Goal: Information Seeking & Learning: Check status

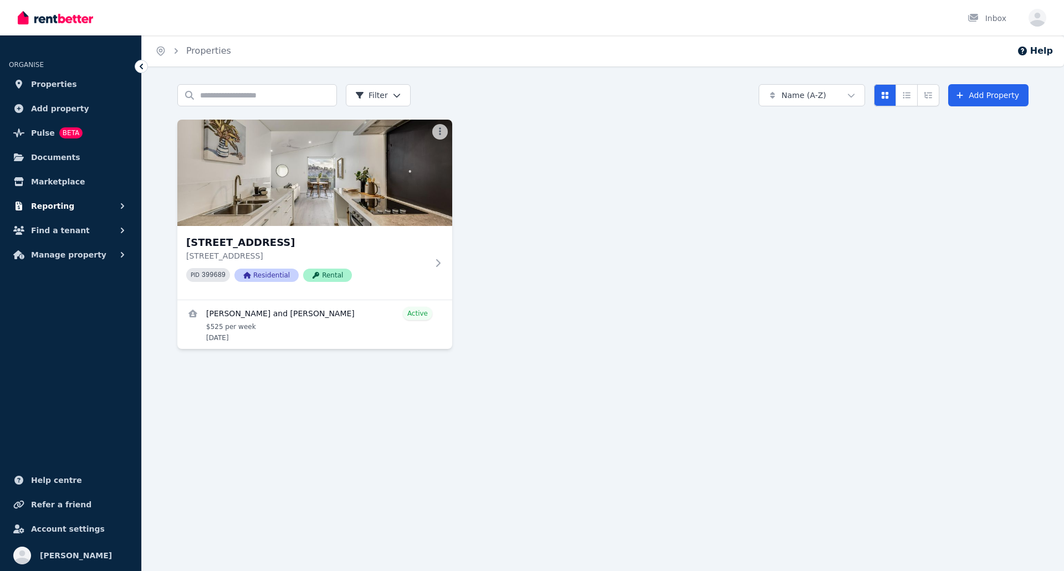
click at [55, 205] on span "Reporting" at bounding box center [52, 206] width 43 height 13
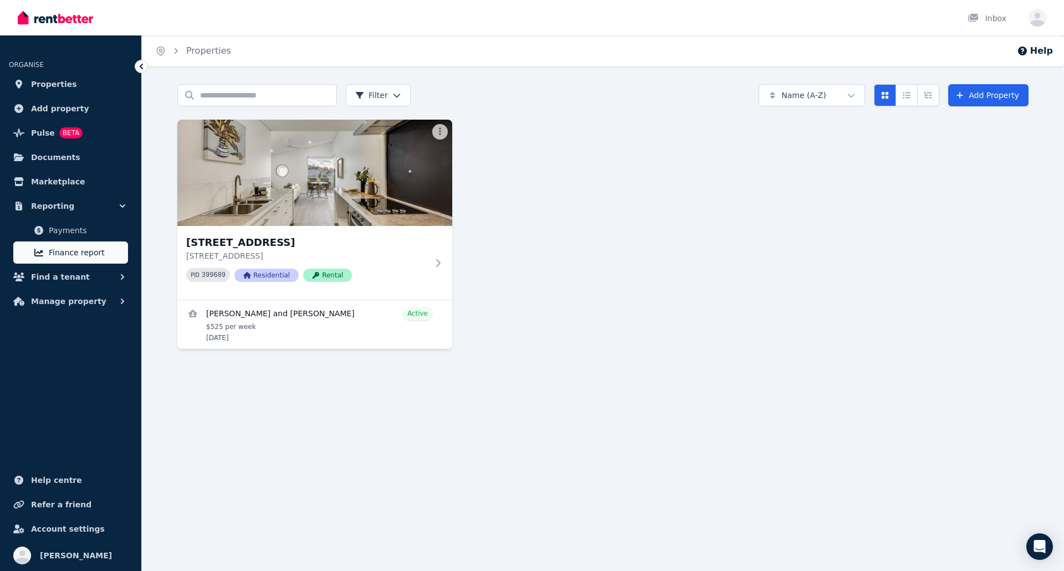
click at [64, 252] on span "Finance report" at bounding box center [86, 252] width 75 height 13
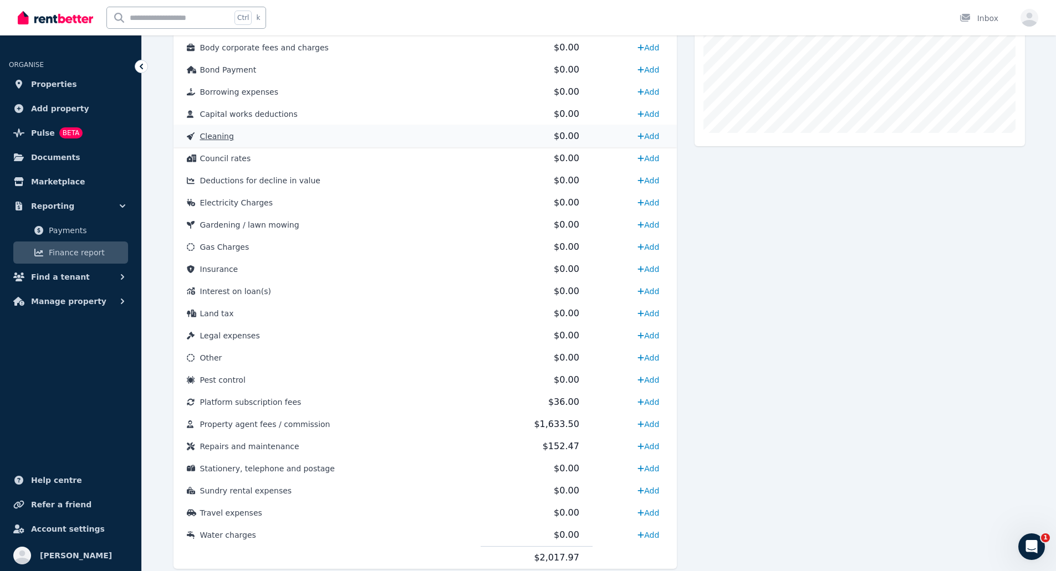
scroll to position [423, 0]
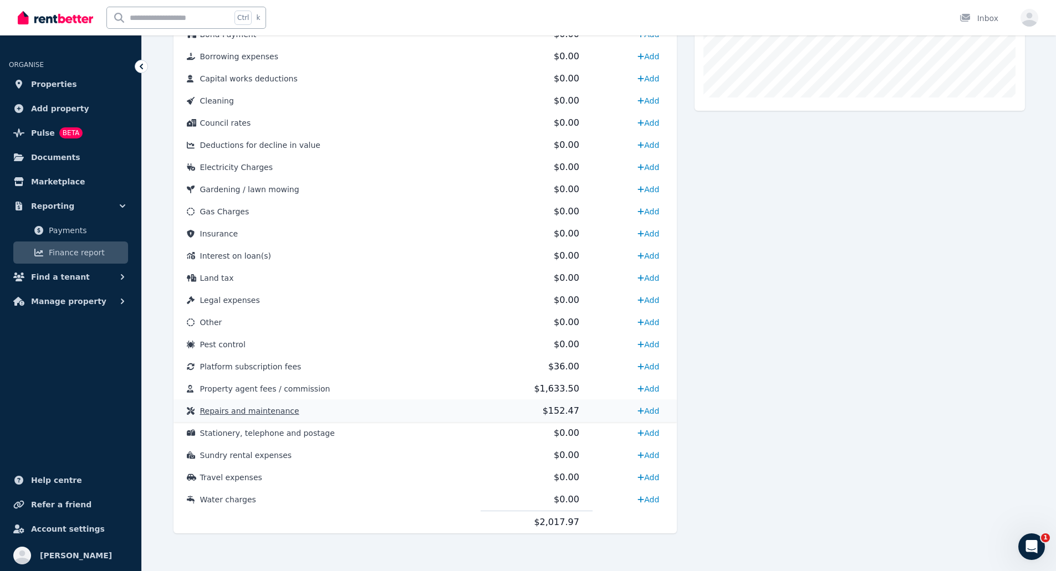
click at [273, 412] on span "Repairs and maintenance" at bounding box center [249, 411] width 99 height 9
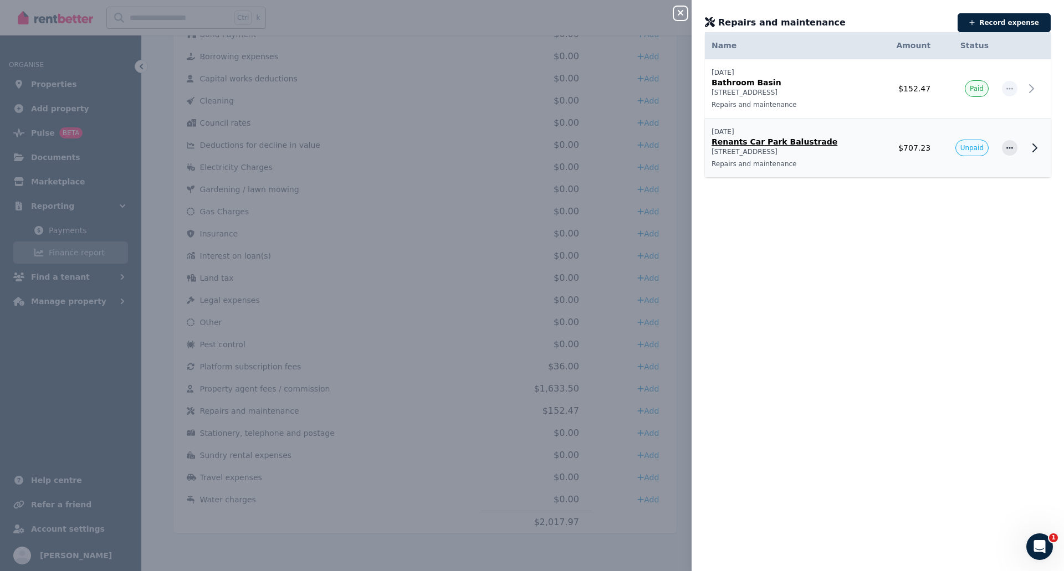
click at [777, 140] on p "Renants Car Park Balustrade" at bounding box center [792, 141] width 160 height 11
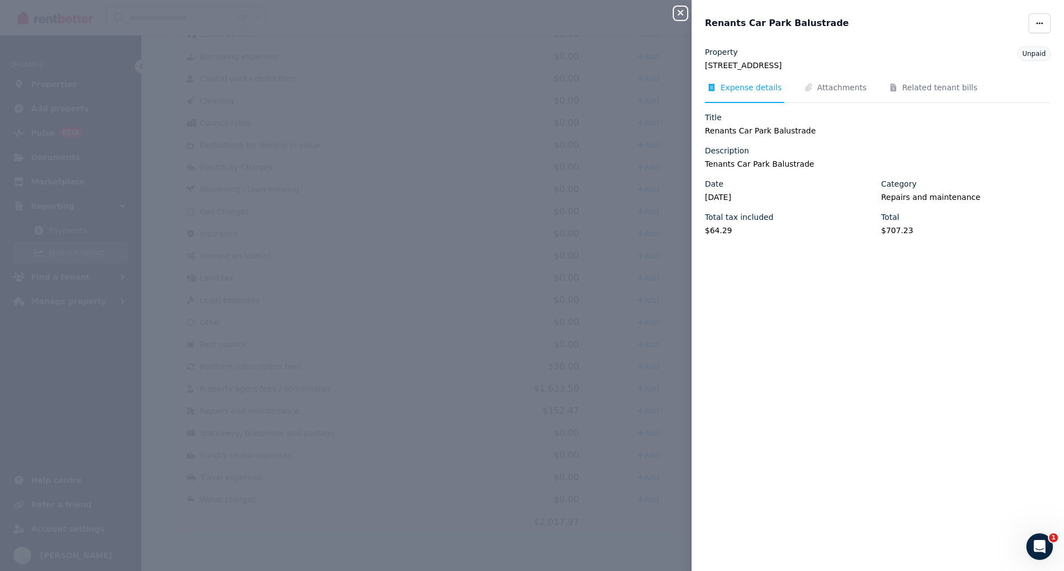
click at [684, 14] on icon "button" at bounding box center [680, 12] width 13 height 9
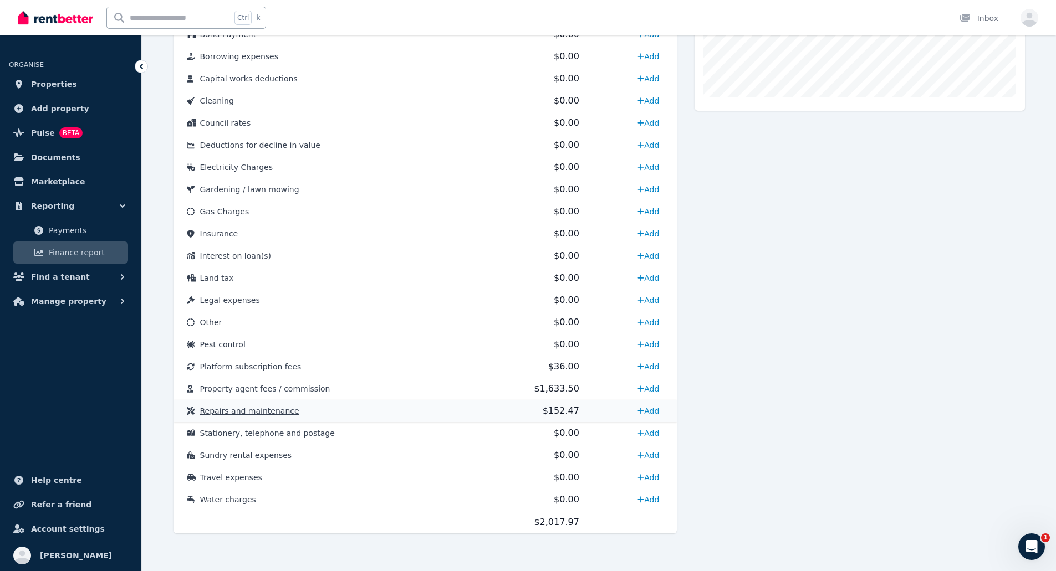
click at [255, 412] on span "Repairs and maintenance" at bounding box center [249, 411] width 99 height 9
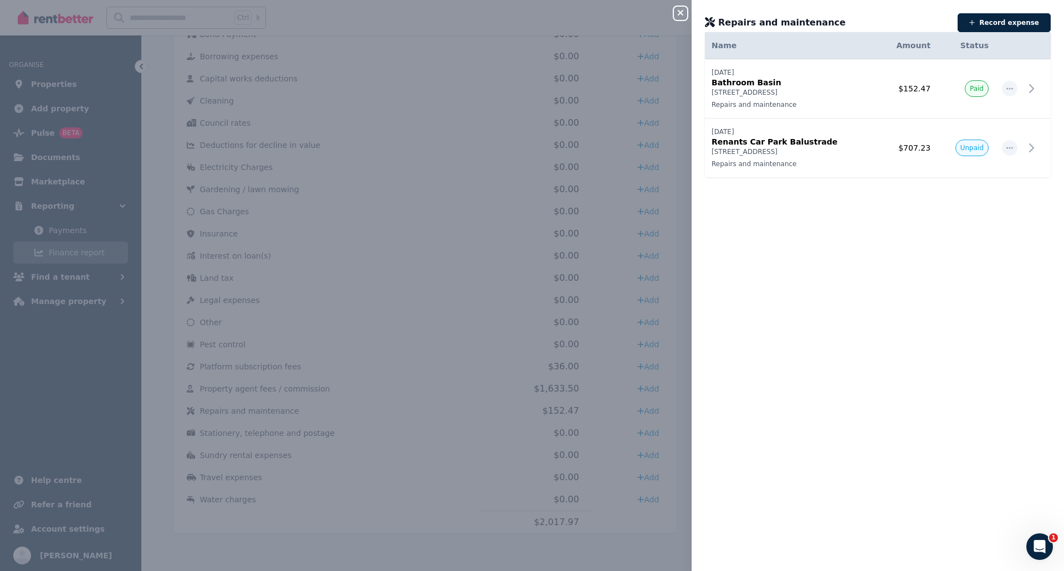
click at [420, 372] on div "Close panel Repairs and maintenance Record expense Date Name Address Category A…" at bounding box center [532, 285] width 1064 height 571
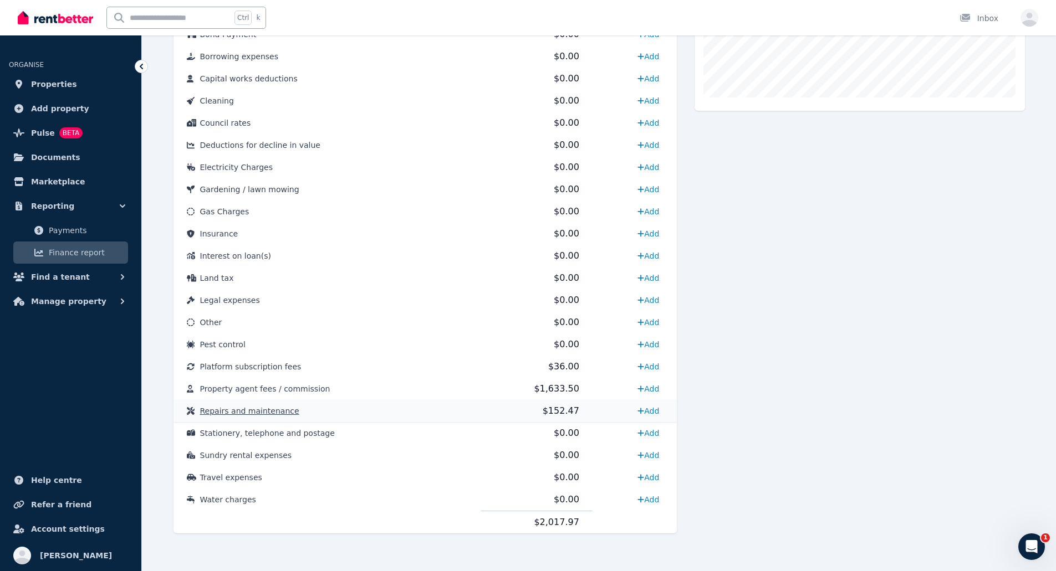
click at [257, 410] on span "Repairs and maintenance" at bounding box center [249, 411] width 99 height 9
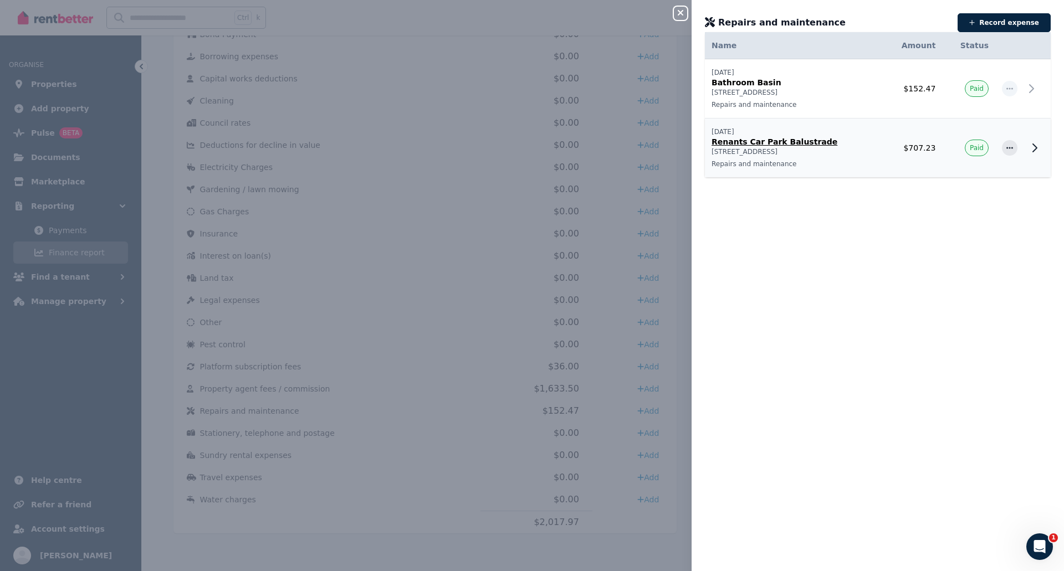
click at [729, 140] on p "Renants Car Park Balustrade" at bounding box center [793, 141] width 163 height 11
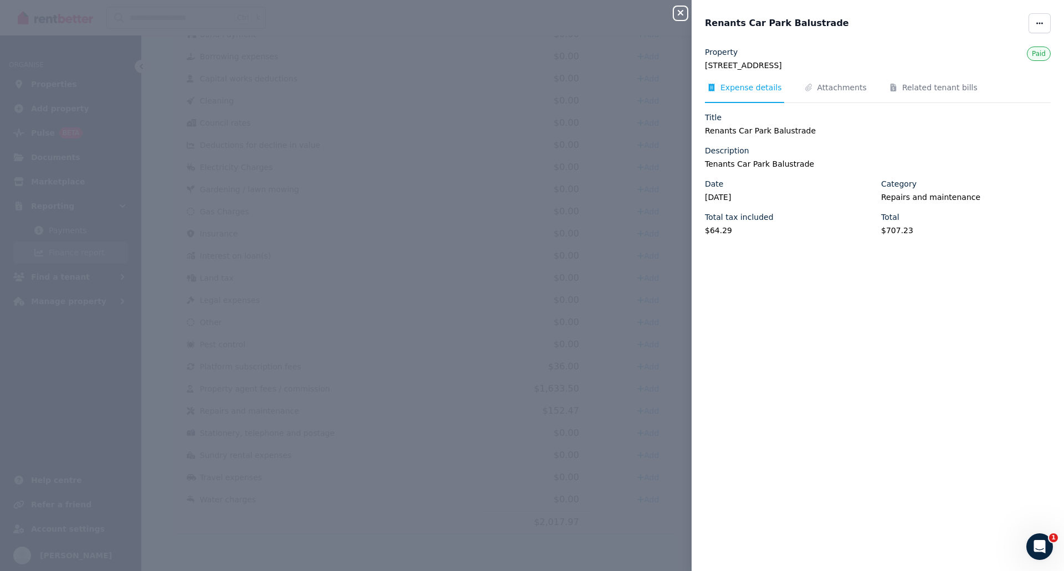
click at [367, 305] on div "Close panel Renants Car Park Balustrade Property 32 Victoria Parade, Darlington…" at bounding box center [532, 285] width 1064 height 571
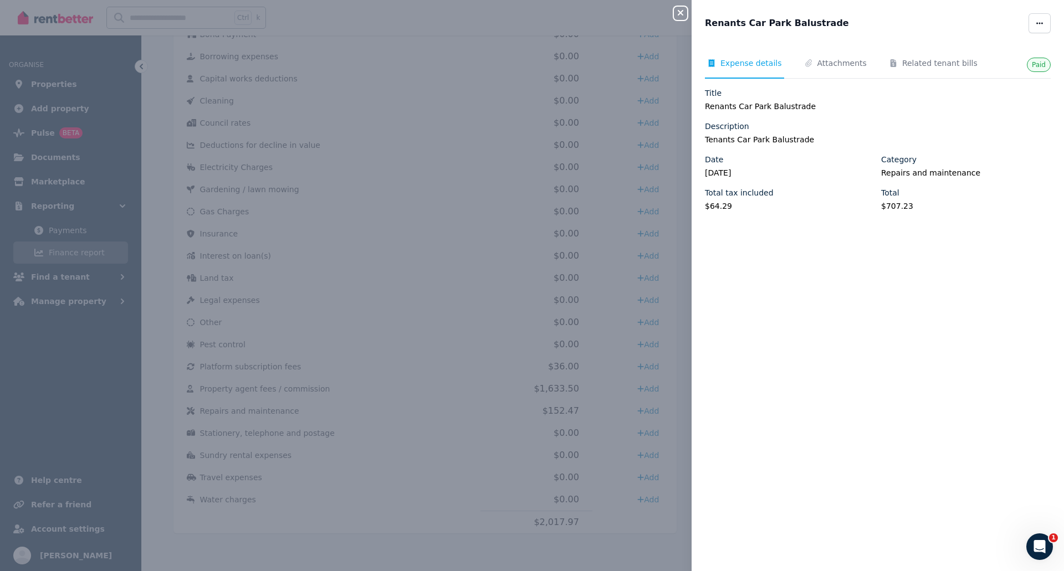
click at [396, 379] on div "Close panel Renants Car Park Balustrade Paid Expense details Attachments Relate…" at bounding box center [532, 285] width 1064 height 571
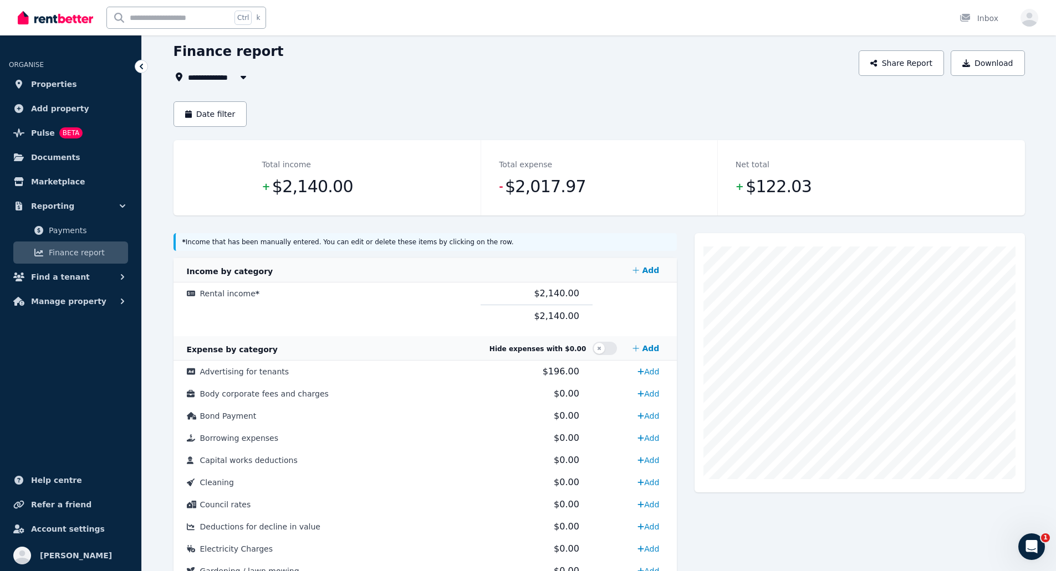
scroll to position [0, 0]
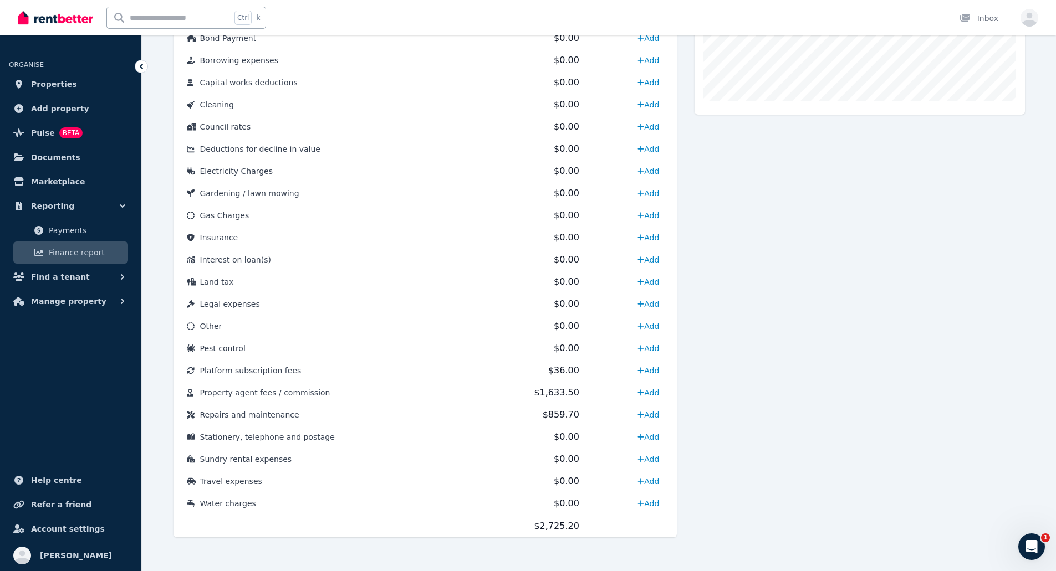
scroll to position [423, 0]
click at [258, 405] on td "Repairs and maintenance" at bounding box center [326, 411] width 307 height 22
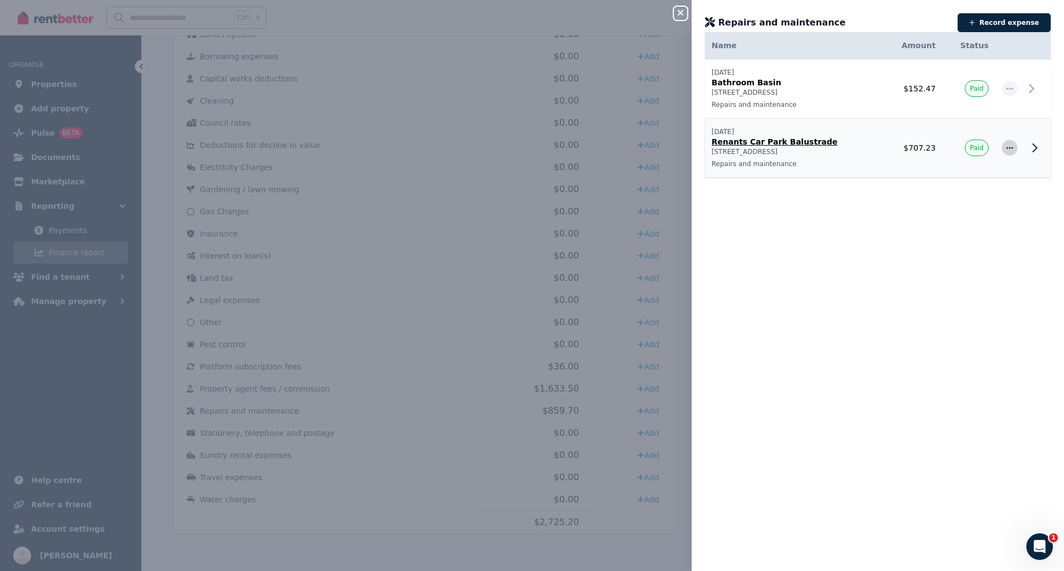
click at [1004, 152] on span "button" at bounding box center [1010, 148] width 16 height 16
click at [794, 301] on div "Date Name Address Category Amount Status [DATE] [DATE] Bathroom Basin [STREET_A…" at bounding box center [878, 301] width 372 height 513
click at [1008, 147] on span "button" at bounding box center [1010, 148] width 16 height 16
click at [767, 244] on div "Date Name Address Category Amount Status [DATE] [DATE] Bathroom Basin [STREET_A…" at bounding box center [878, 301] width 372 height 513
click at [786, 144] on p "Renants Car Park Balustrade" at bounding box center [793, 141] width 163 height 11
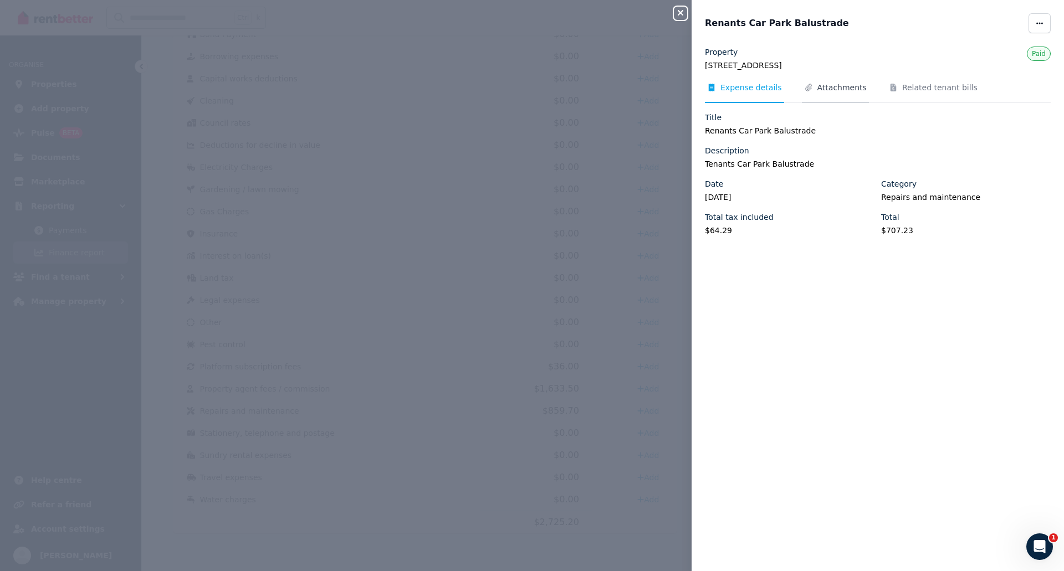
click at [839, 90] on span "Attachments" at bounding box center [841, 87] width 49 height 11
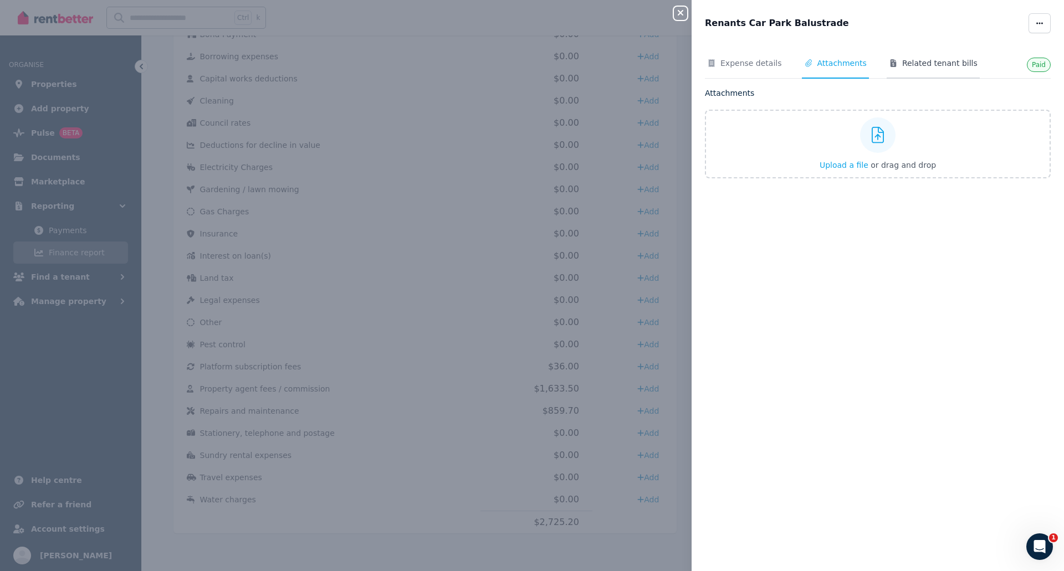
click at [908, 58] on span "Related tenant bills" at bounding box center [939, 63] width 75 height 11
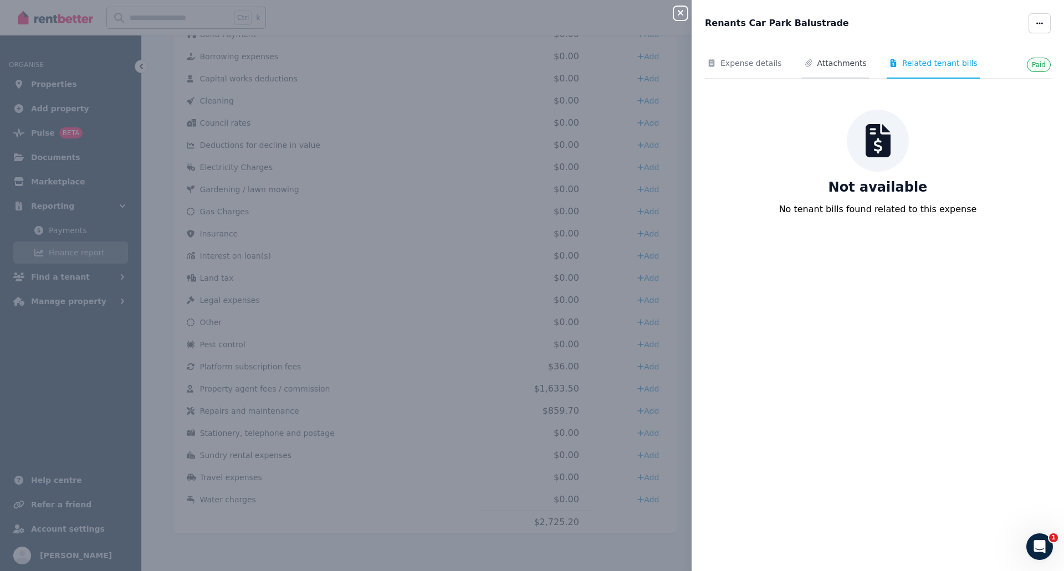
click at [845, 70] on span "Attachments" at bounding box center [835, 68] width 67 height 21
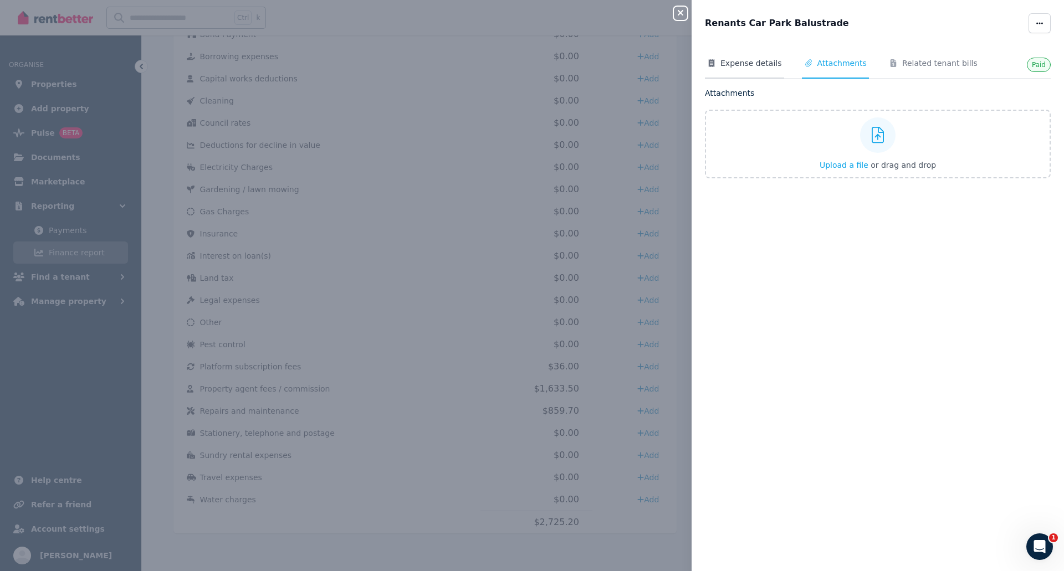
click at [737, 65] on span "Expense details" at bounding box center [751, 63] width 62 height 11
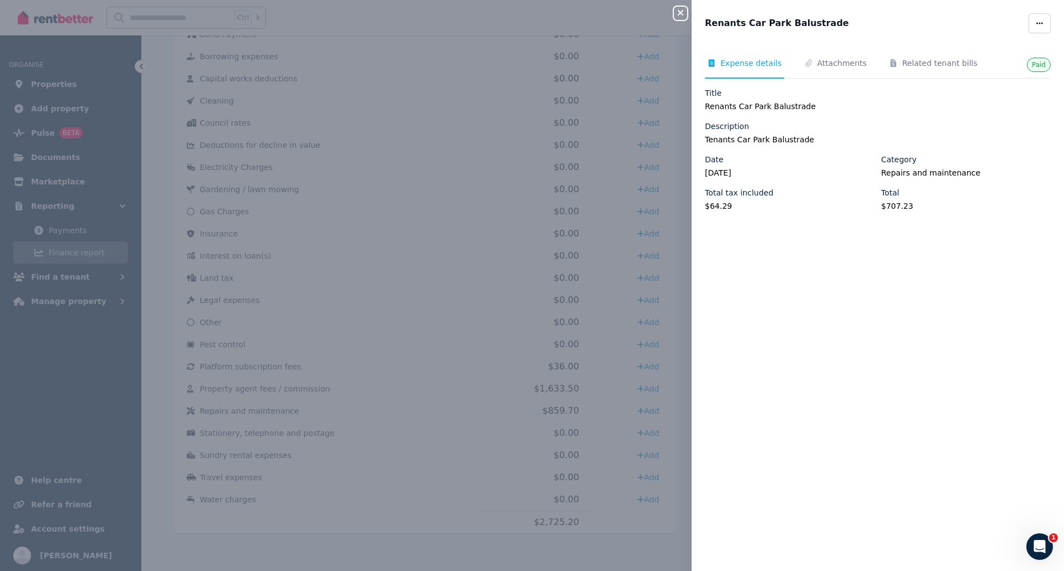
click at [683, 13] on icon "button" at bounding box center [680, 12] width 13 height 9
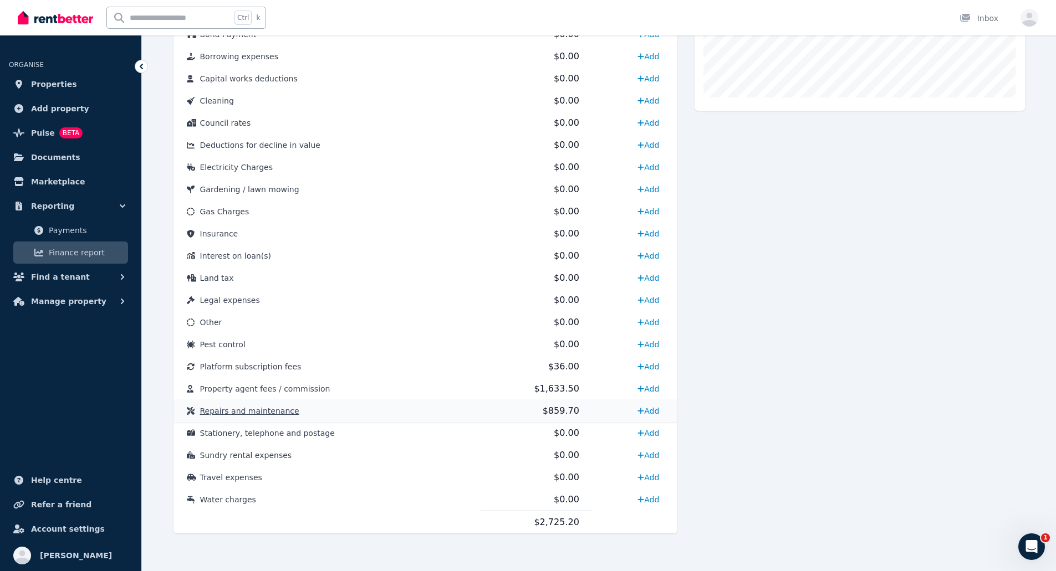
click at [236, 410] on span "Repairs and maintenance" at bounding box center [249, 411] width 99 height 9
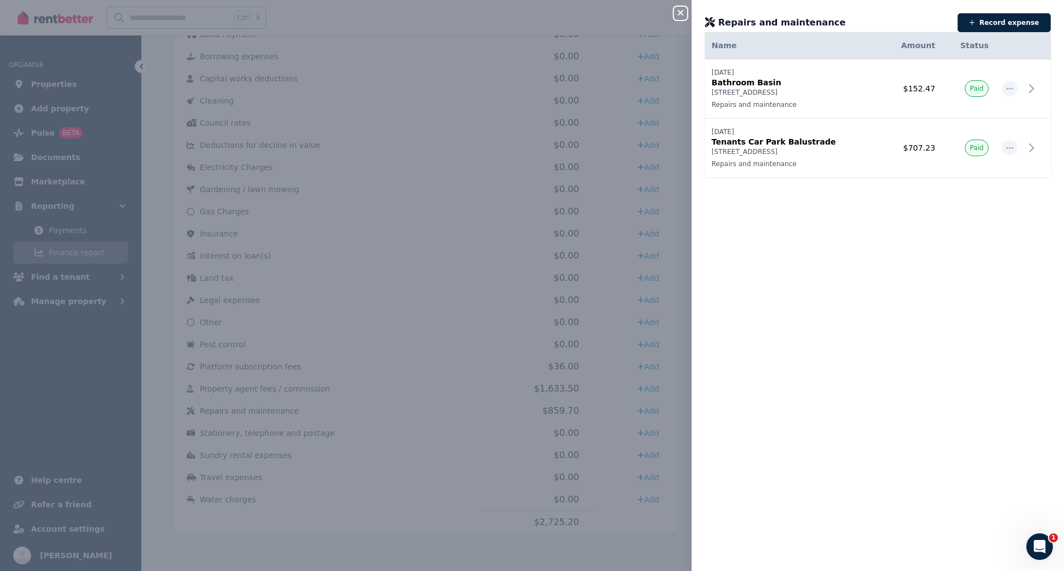
click at [680, 14] on icon "button" at bounding box center [681, 13] width 6 height 6
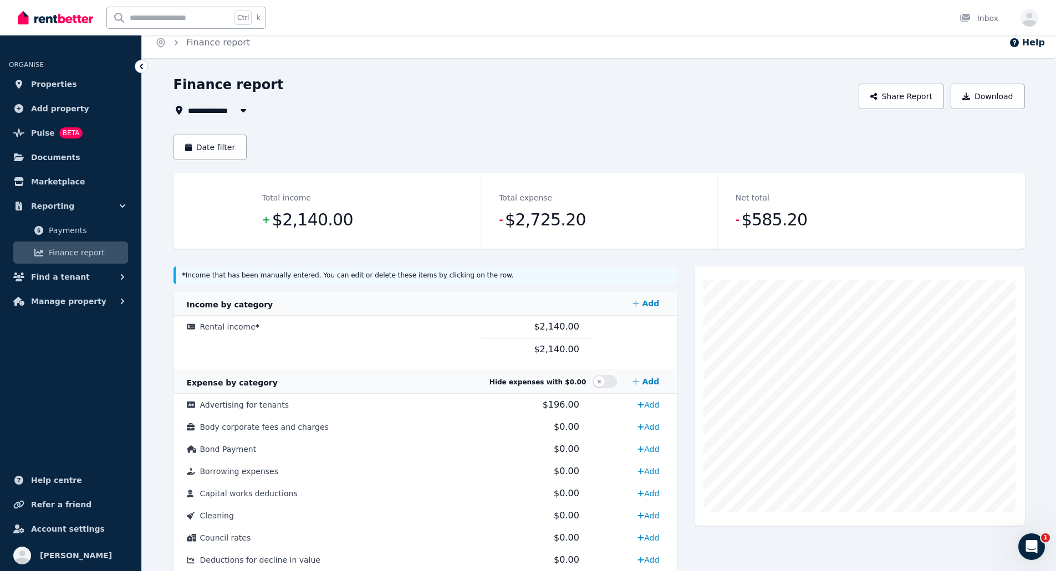
scroll to position [0, 0]
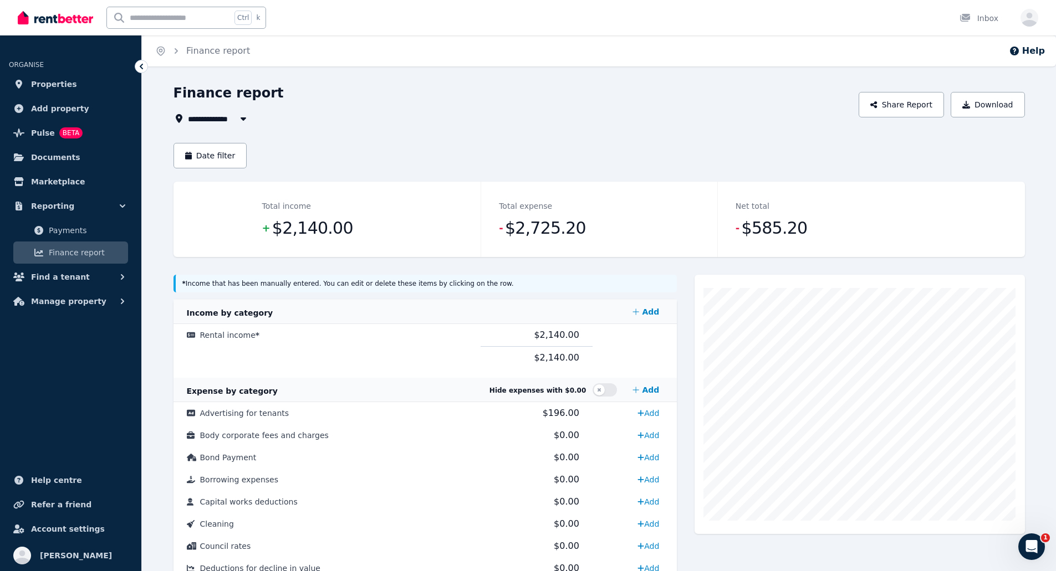
click at [354, 109] on div "**********" at bounding box center [512, 104] width 679 height 41
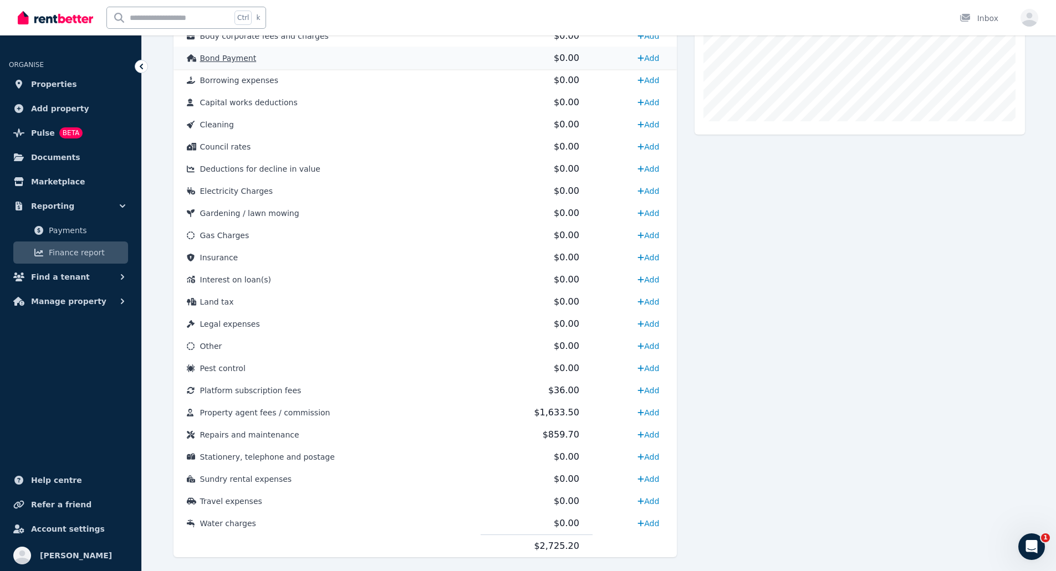
scroll to position [423, 0]
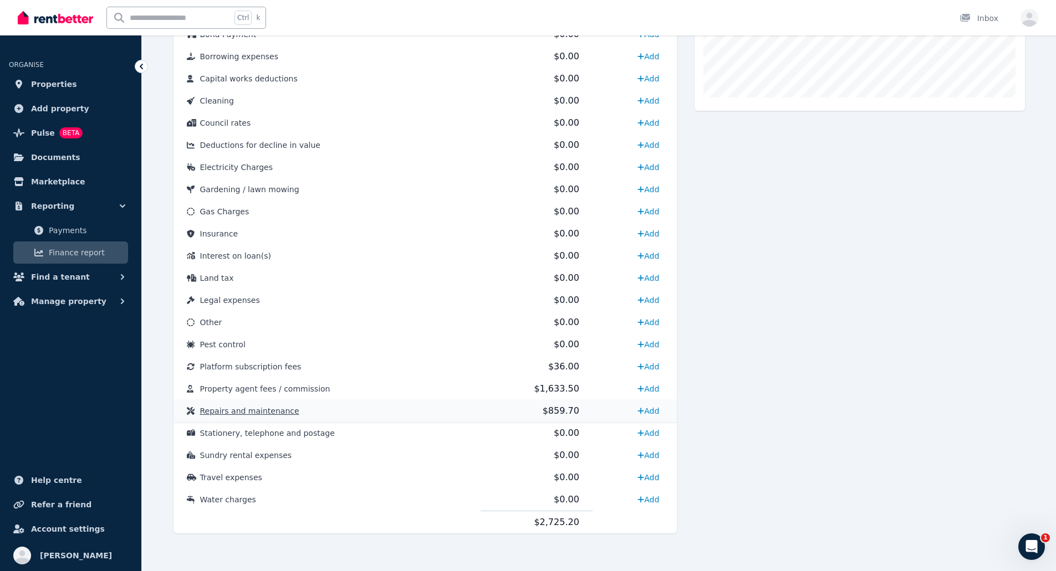
click at [242, 412] on span "Repairs and maintenance" at bounding box center [249, 411] width 99 height 9
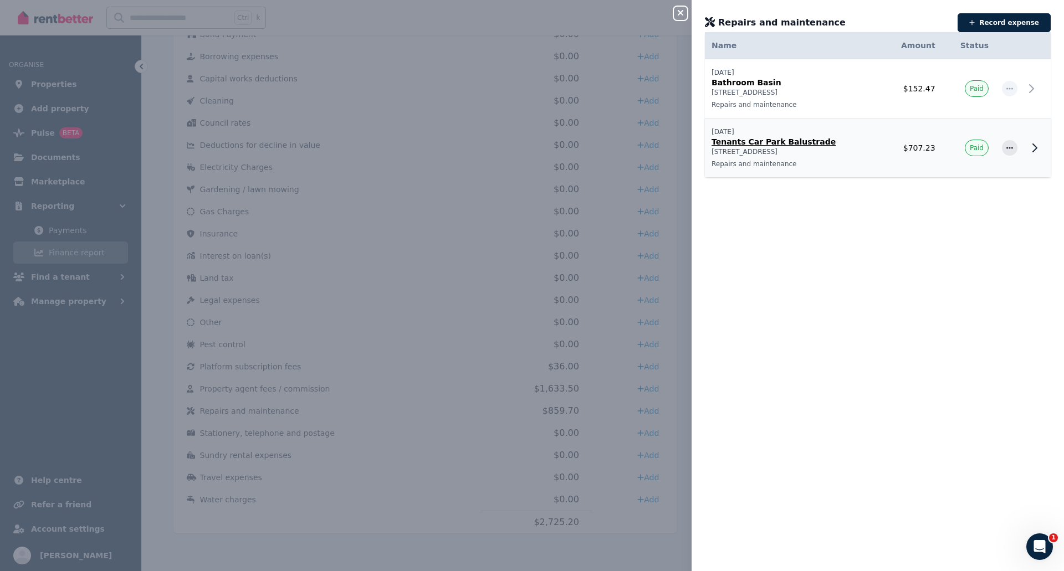
click at [806, 140] on p "Tenants Car Park Balustrade" at bounding box center [793, 141] width 163 height 11
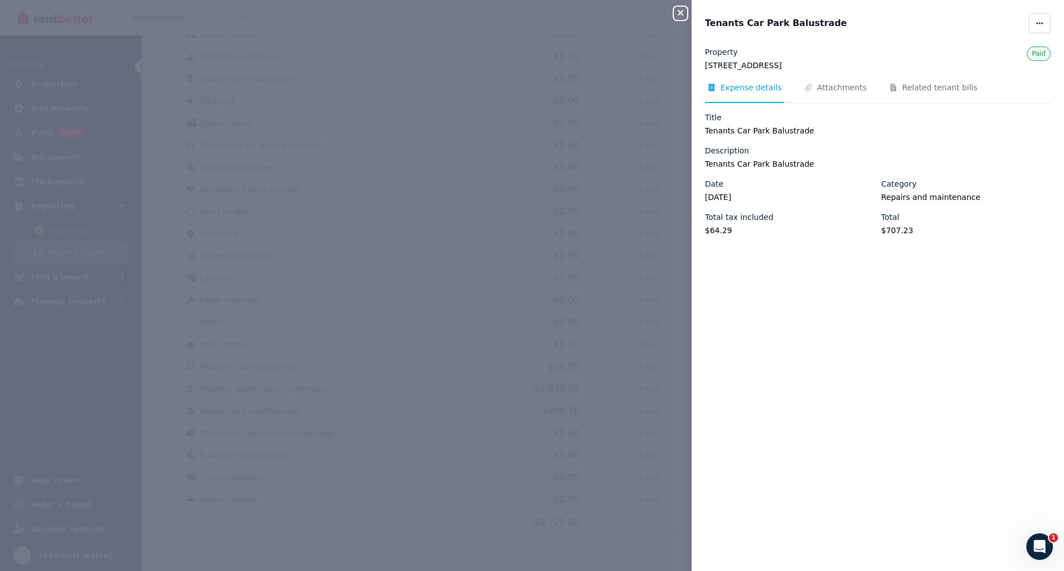
click at [679, 17] on icon "button" at bounding box center [680, 12] width 13 height 9
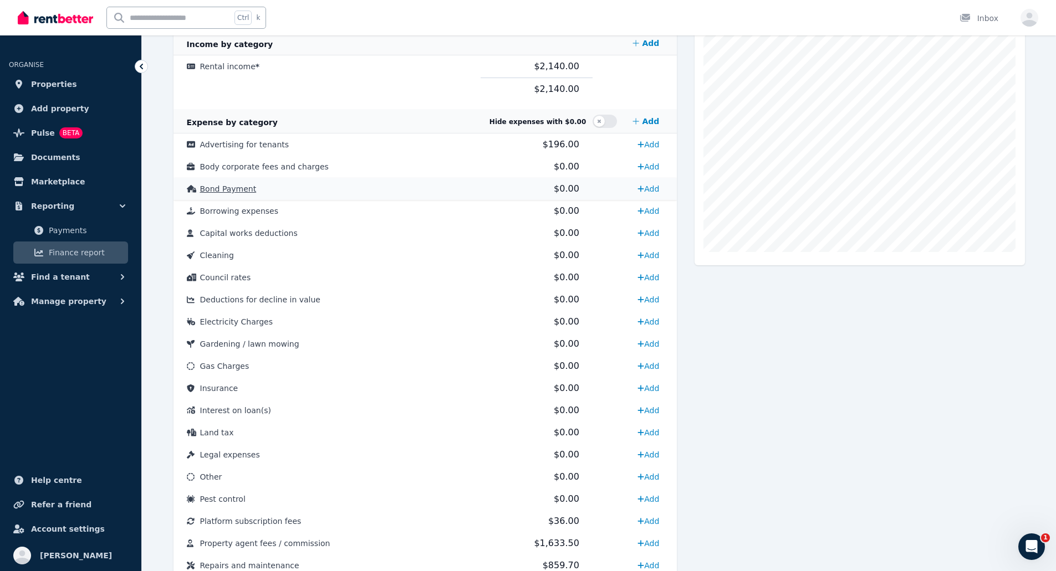
scroll to position [257, 0]
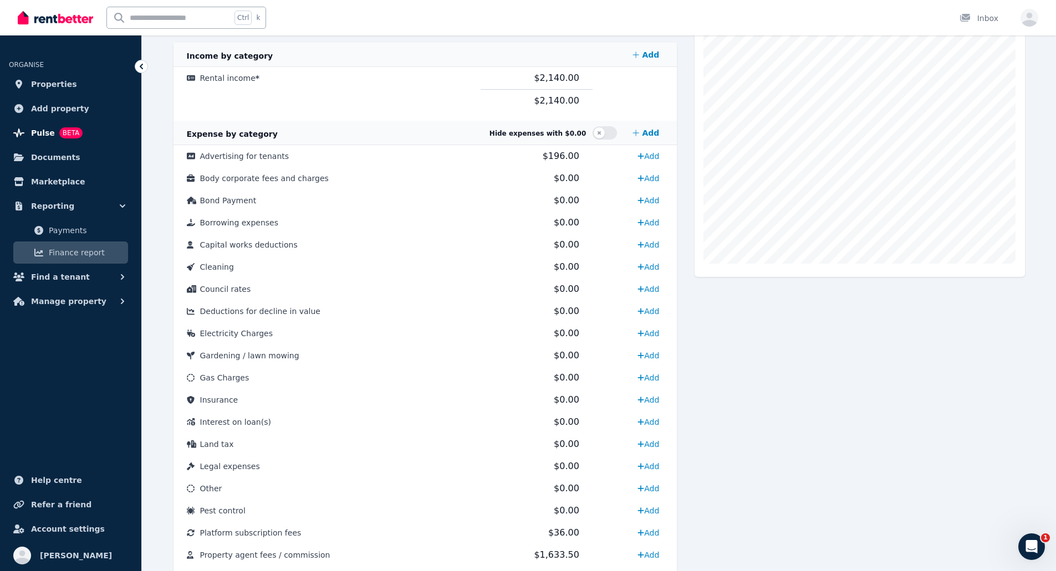
click at [40, 130] on span "Pulse" at bounding box center [43, 132] width 24 height 13
